Goal: Information Seeking & Learning: Learn about a topic

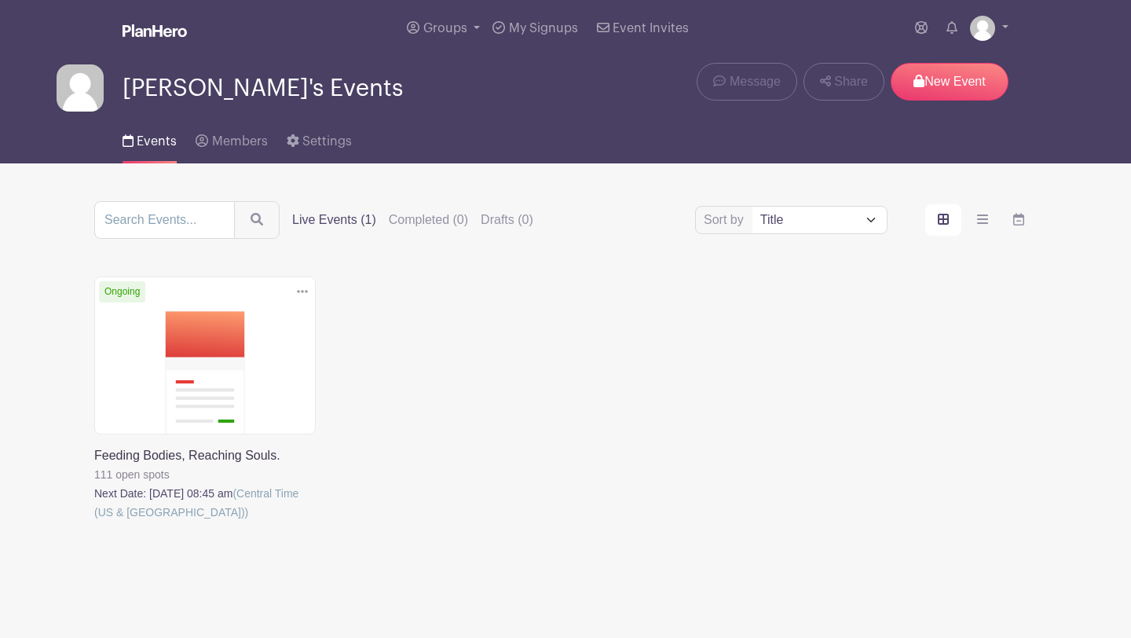
click at [94, 521] on link at bounding box center [94, 521] width 0 height 0
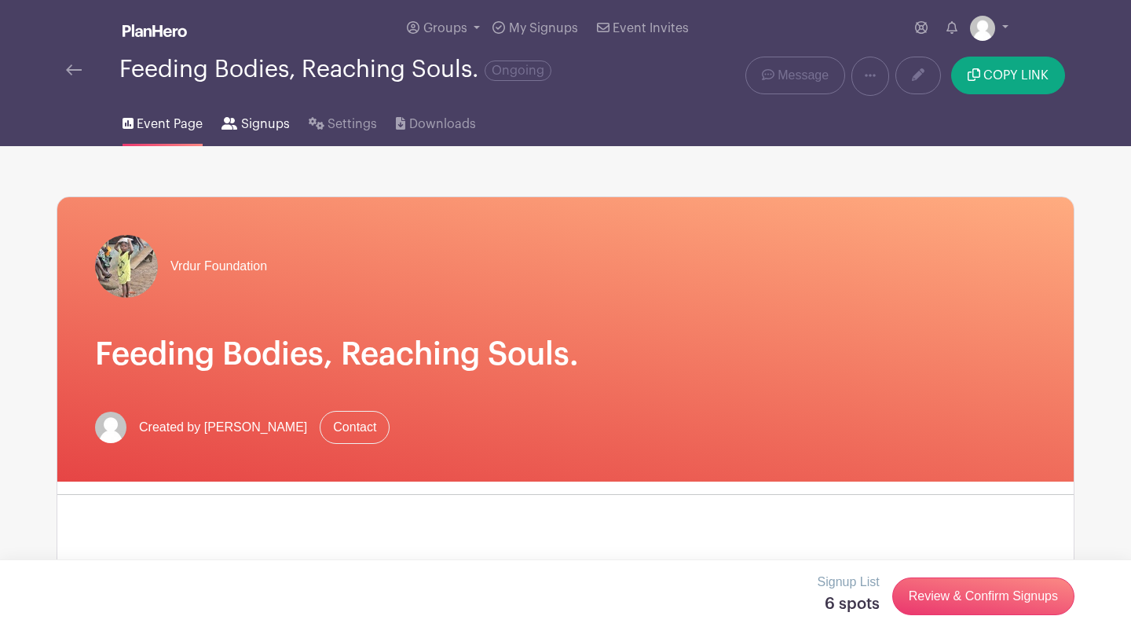
click at [230, 132] on link "Signups" at bounding box center [255, 121] width 68 height 50
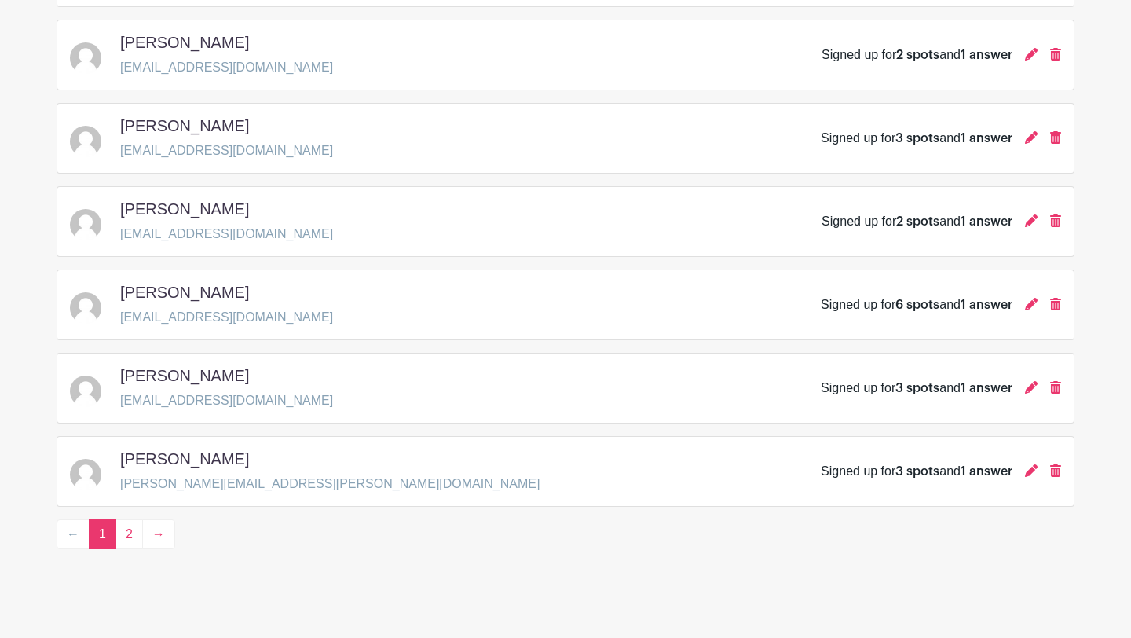
scroll to position [2251, 0]
click at [135, 538] on link "2" at bounding box center [128, 533] width 27 height 30
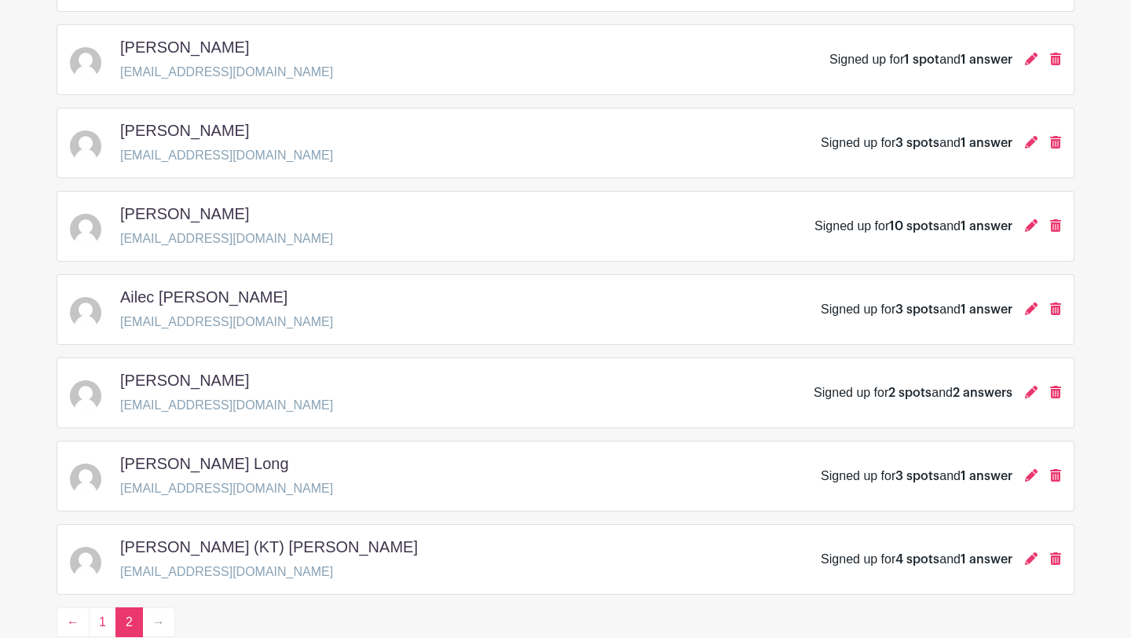
scroll to position [1594, 0]
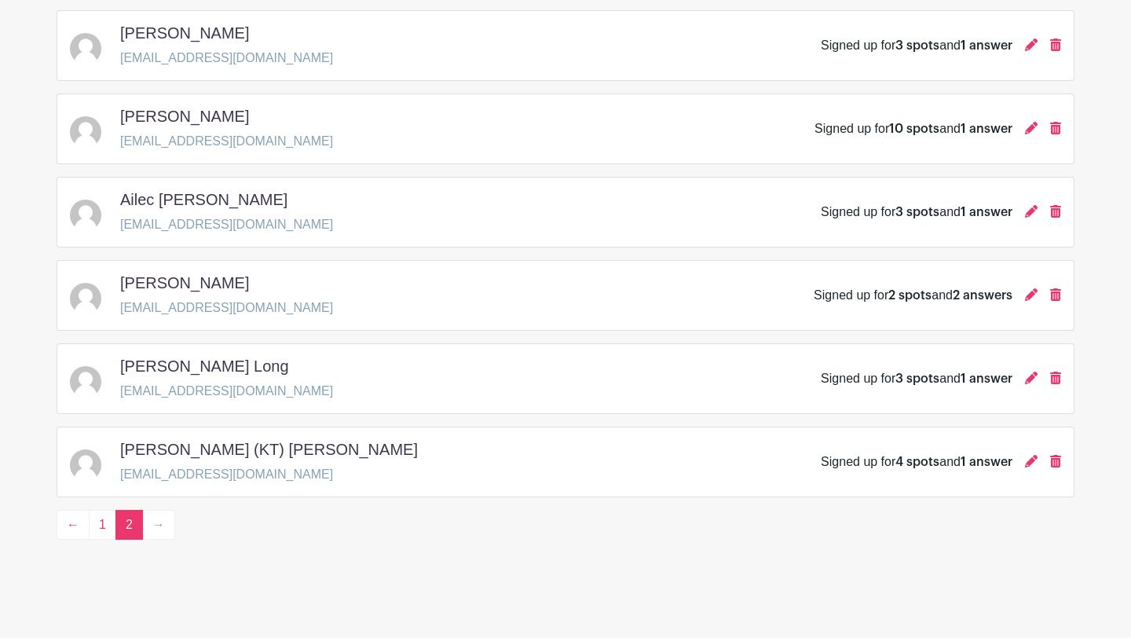
click at [256, 446] on div "[PERSON_NAME] (KT) [PERSON_NAME]" at bounding box center [275, 452] width 310 height 25
click at [289, 459] on div "[PERSON_NAME] (KT) [PERSON_NAME] [EMAIL_ADDRESS][DOMAIN_NAME] Signed up for 4 s…" at bounding box center [565, 462] width 991 height 44
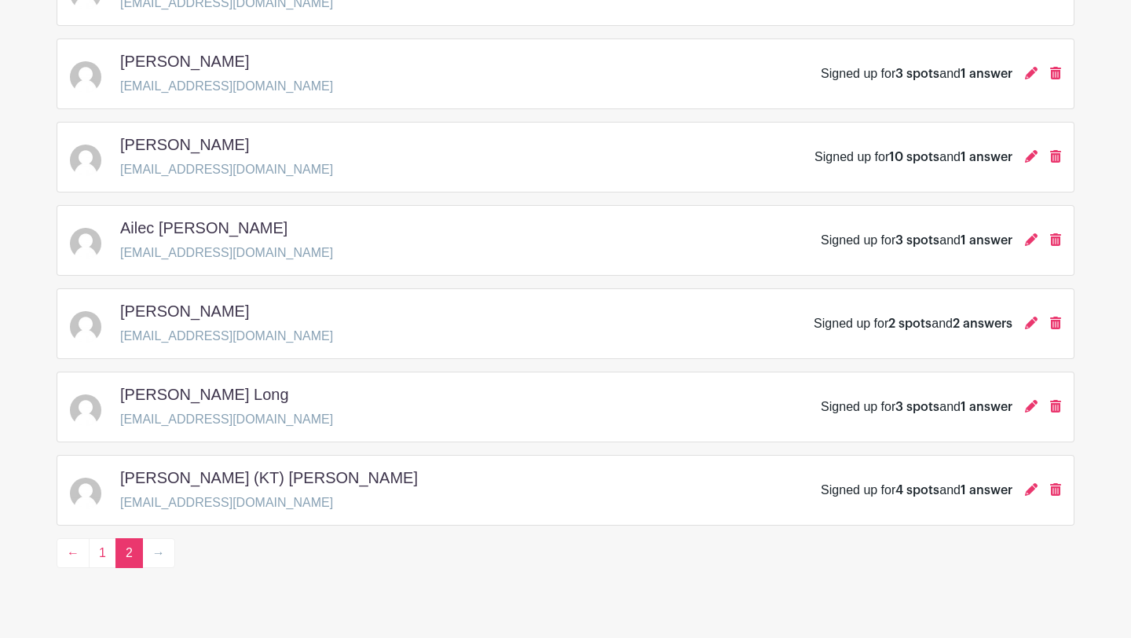
scroll to position [1577, 0]
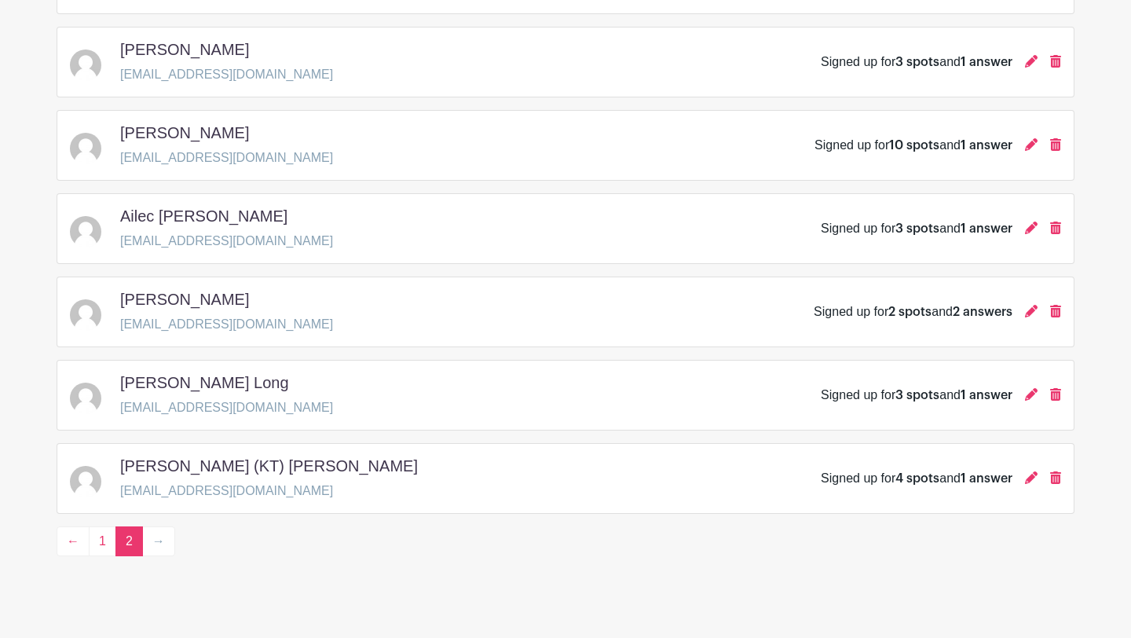
click at [975, 479] on span "1 answer" at bounding box center [986, 478] width 52 height 13
click at [1027, 484] on icon at bounding box center [1031, 477] width 13 height 13
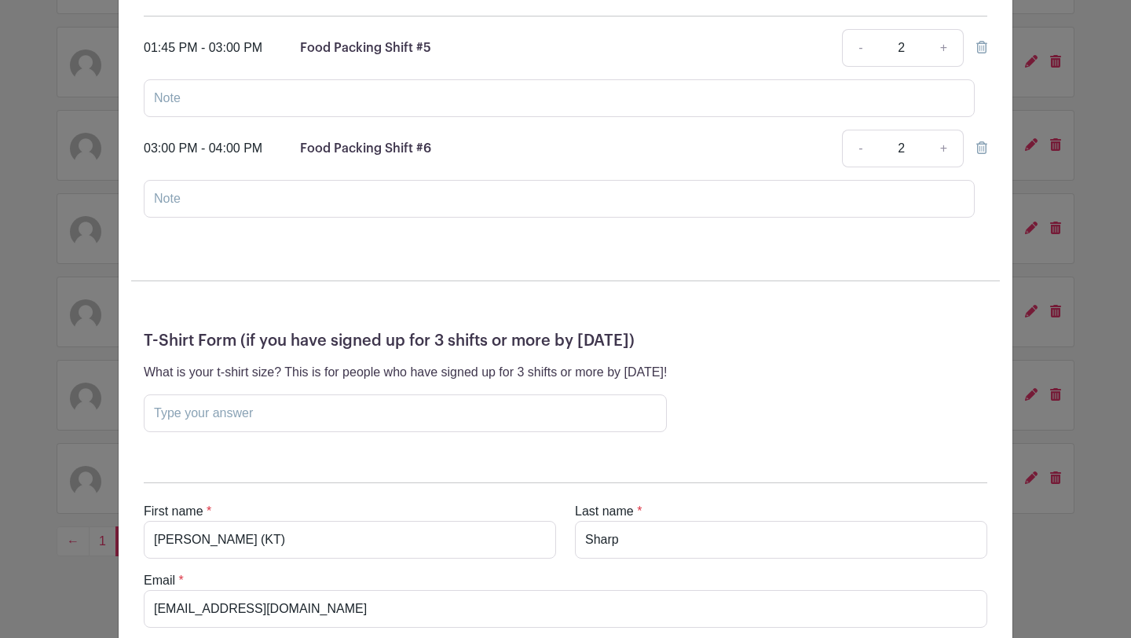
scroll to position [0, 0]
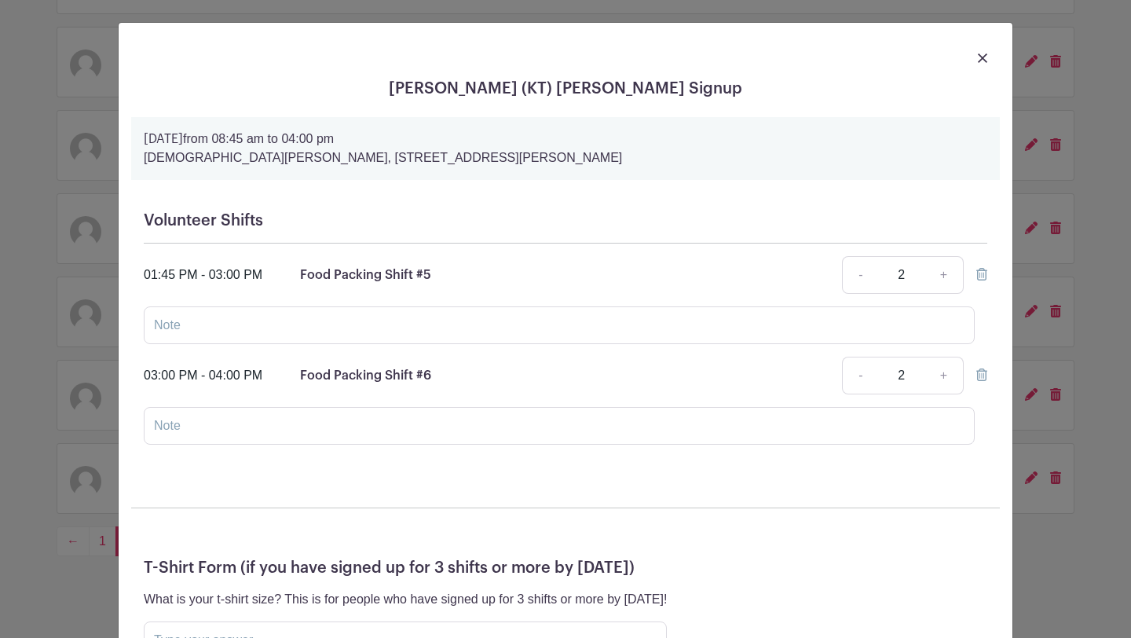
click at [986, 56] on img at bounding box center [982, 57] width 9 height 9
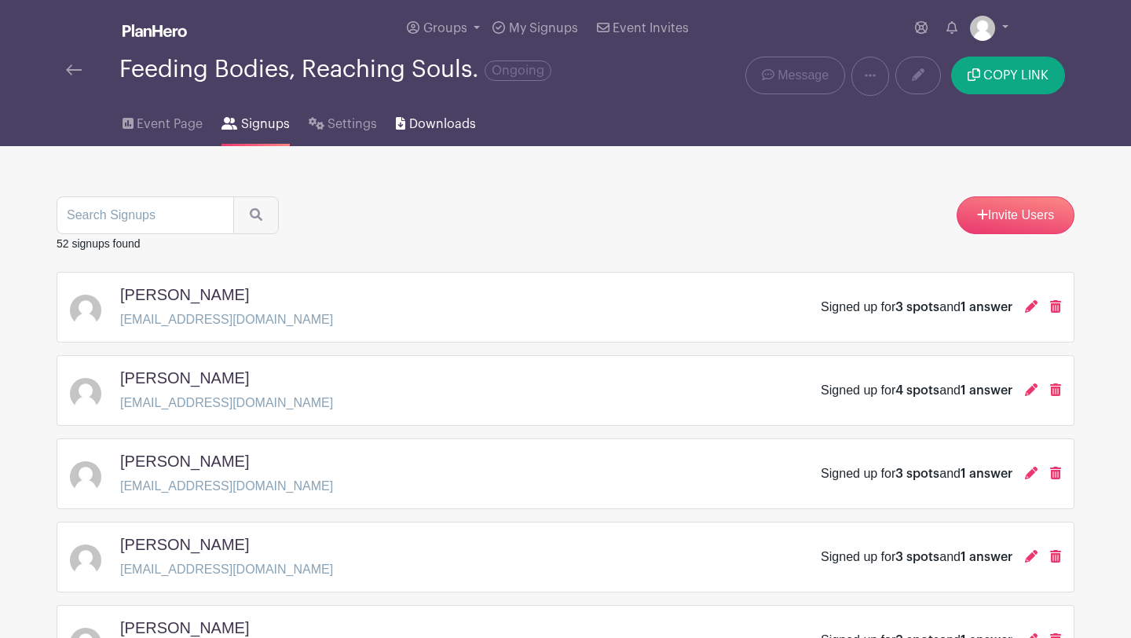
click at [438, 133] on span "Downloads" at bounding box center [442, 124] width 67 height 19
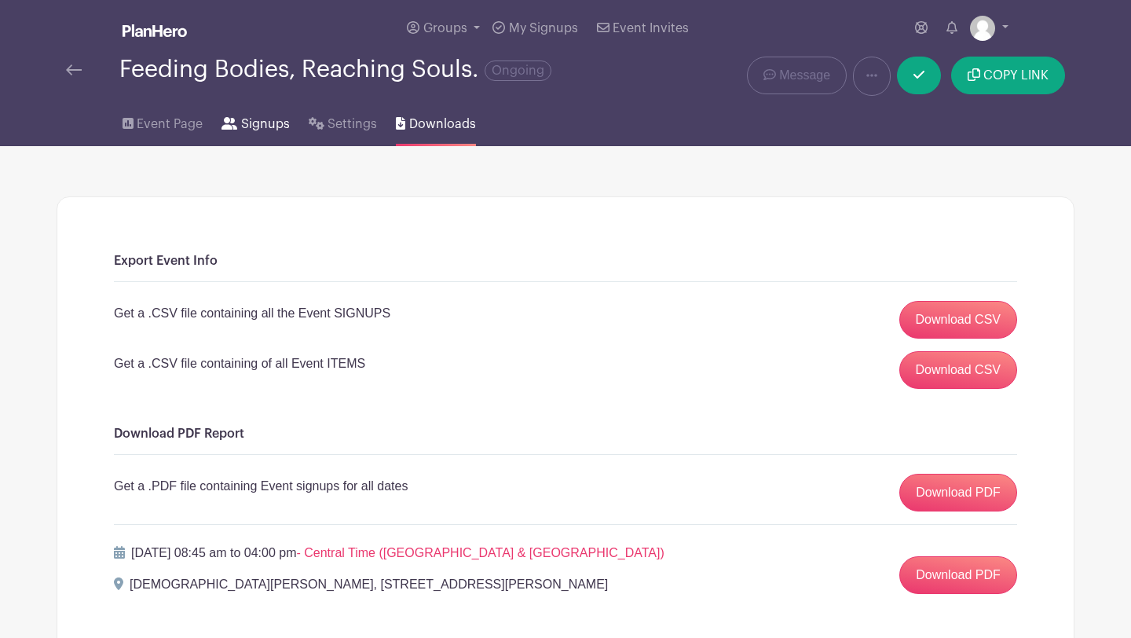
click at [268, 119] on span "Signups" at bounding box center [265, 124] width 49 height 19
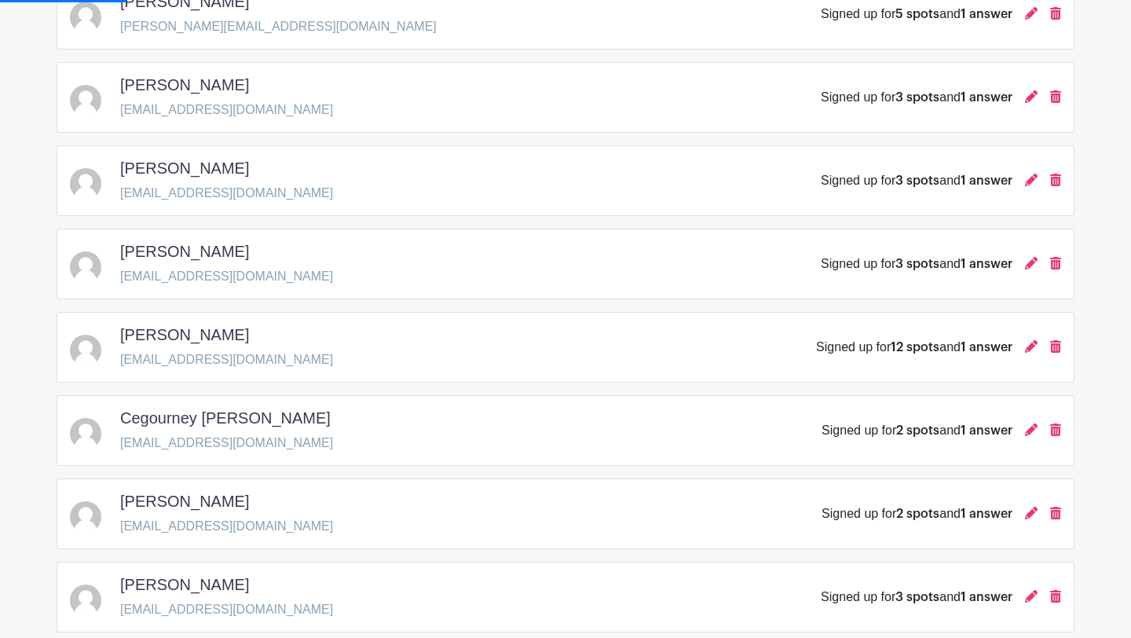
scroll to position [2260, 0]
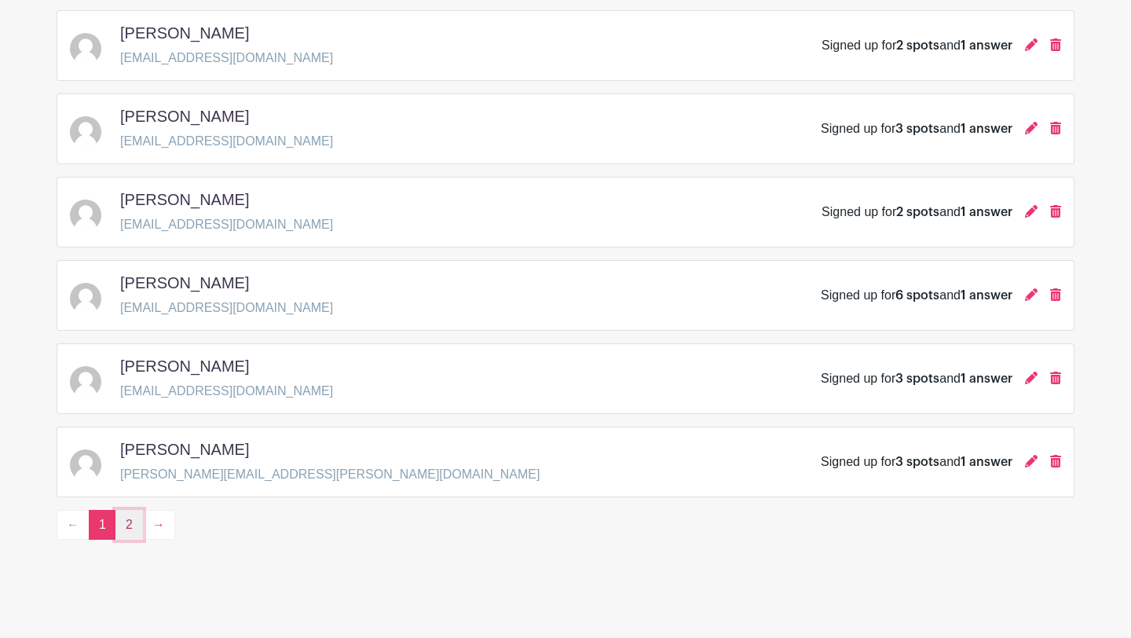
click at [123, 527] on link "2" at bounding box center [128, 525] width 27 height 30
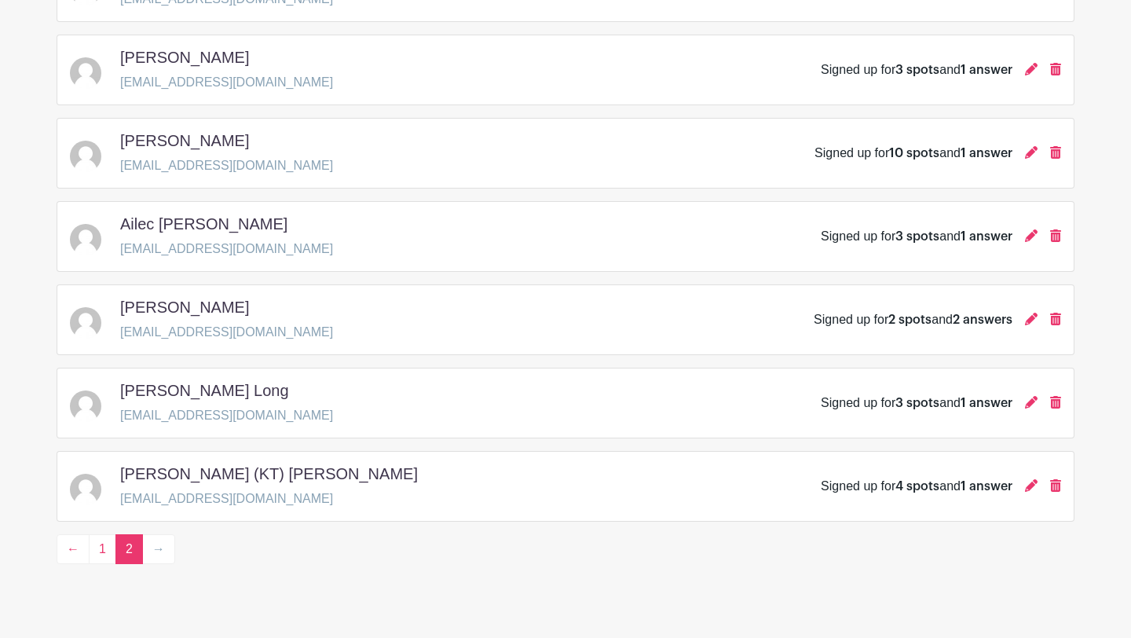
scroll to position [1594, 0]
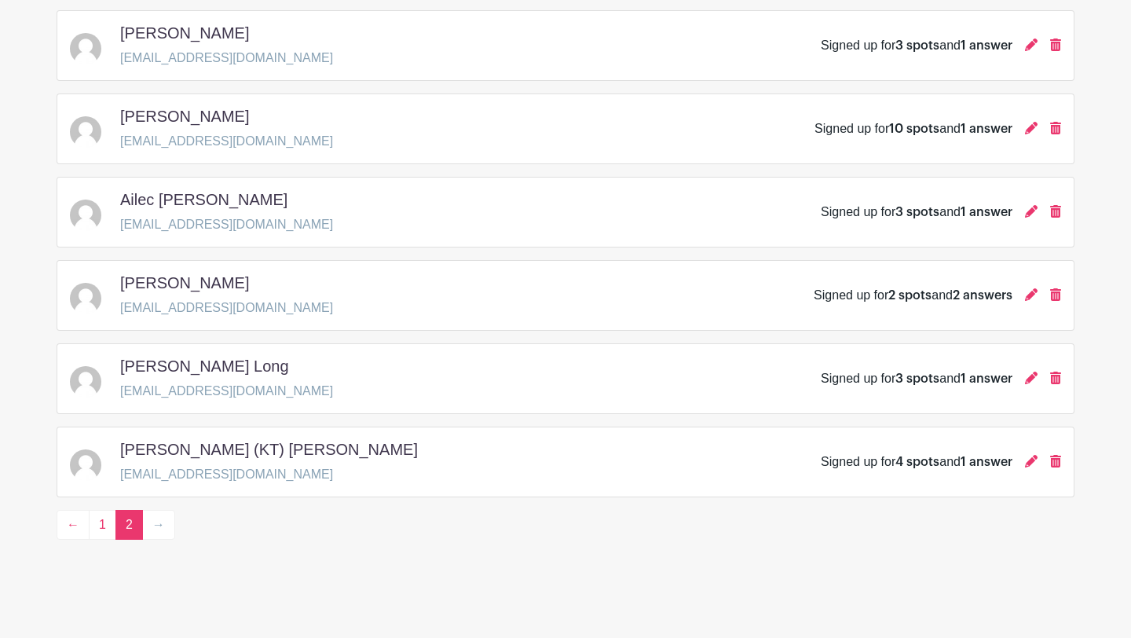
click at [152, 456] on h5 "[PERSON_NAME] (KT) [PERSON_NAME]" at bounding box center [269, 449] width 298 height 19
click at [220, 466] on p "[EMAIL_ADDRESS][DOMAIN_NAME]" at bounding box center [275, 474] width 310 height 19
click at [938, 466] on div "Signed up for 4 spots and 1 answer" at bounding box center [917, 461] width 192 height 19
click at [847, 466] on div "Signed up for 4 spots and 1 answer" at bounding box center [917, 461] width 192 height 19
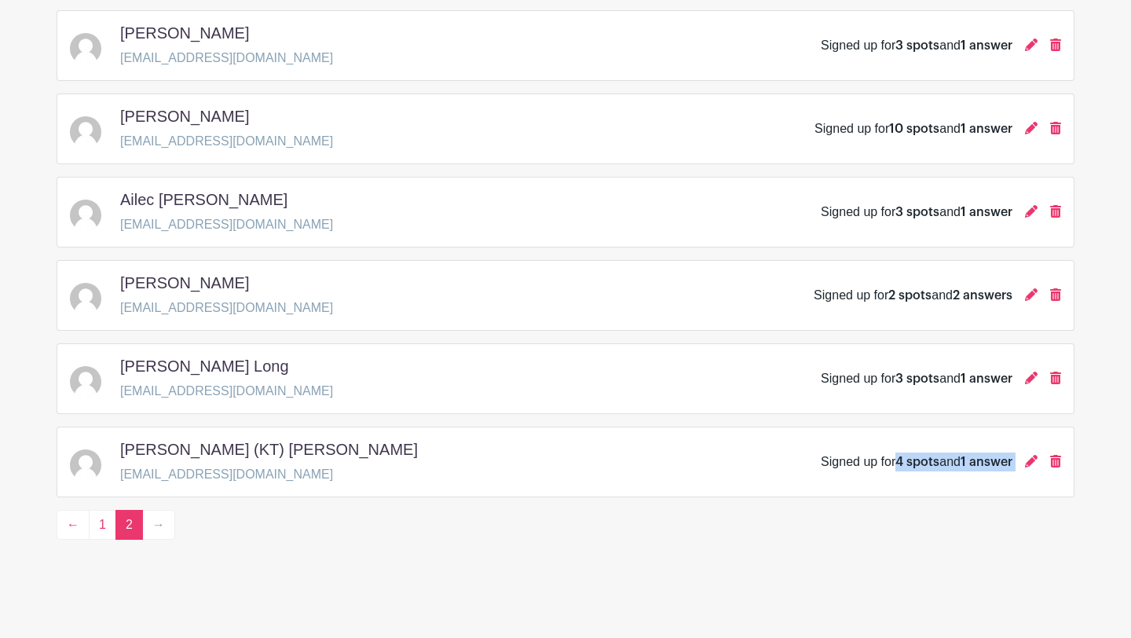
click at [847, 466] on div "Signed up for 4 spots and 1 answer" at bounding box center [917, 461] width 192 height 19
click at [749, 472] on div "[PERSON_NAME] (KT) [PERSON_NAME] [EMAIL_ADDRESS][DOMAIN_NAME] Signed up for 4 s…" at bounding box center [565, 462] width 991 height 44
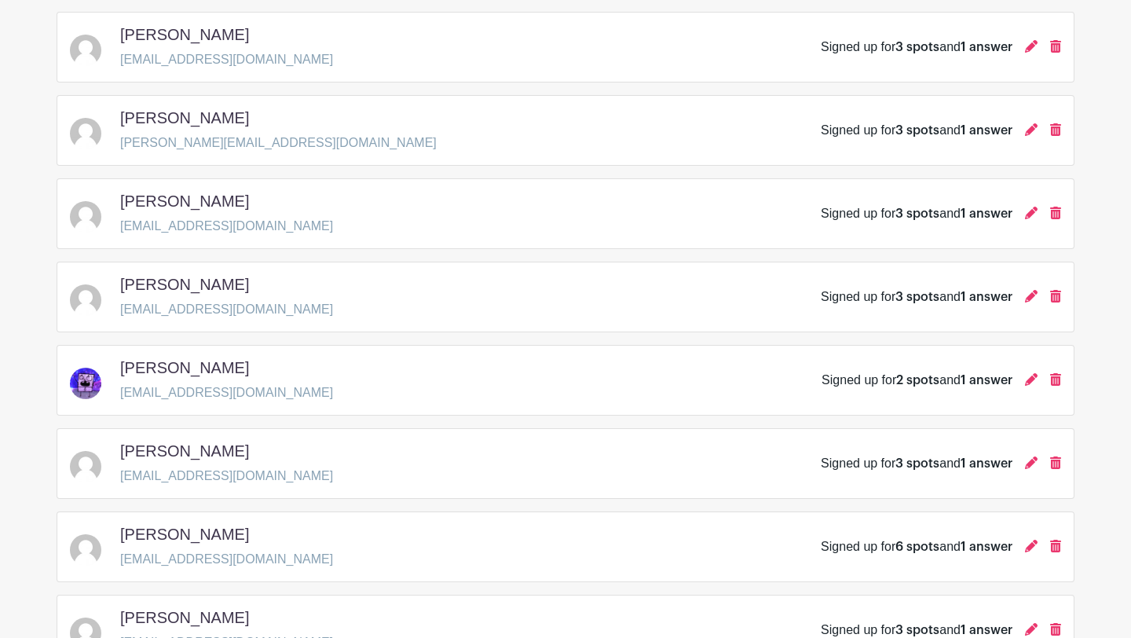
scroll to position [0, 0]
